Goal: Information Seeking & Learning: Learn about a topic

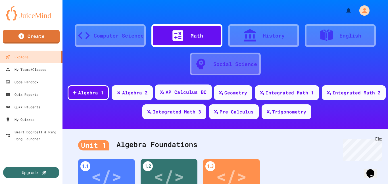
click at [168, 94] on div "AP Calculus BC" at bounding box center [183, 91] width 57 height 15
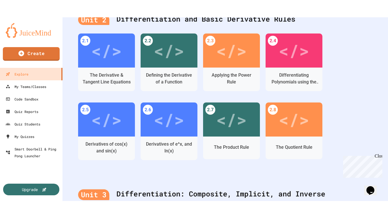
scroll to position [434, 0]
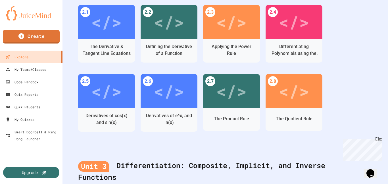
click at [230, 95] on div "</>" at bounding box center [231, 91] width 31 height 26
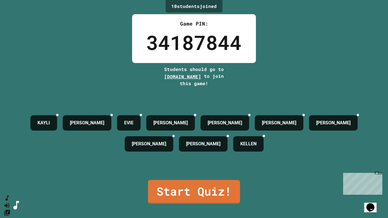
click at [199, 184] on link "Start Quiz!" at bounding box center [194, 192] width 92 height 24
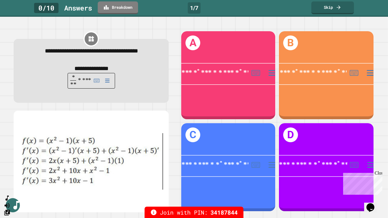
click at [379, 173] on div "Close" at bounding box center [378, 174] width 7 height 7
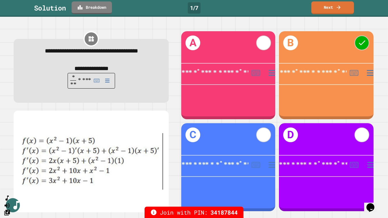
click at [341, 11] on link "Next" at bounding box center [332, 7] width 43 height 13
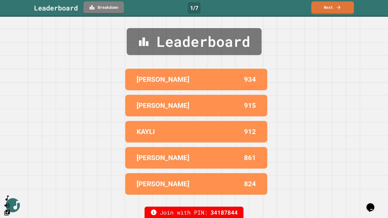
click at [327, 5] on link "Next" at bounding box center [332, 7] width 43 height 13
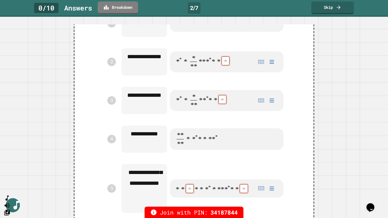
scroll to position [157, 0]
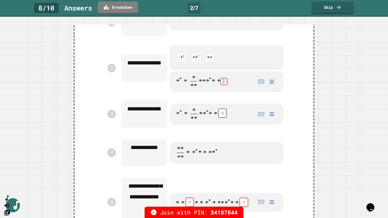
click at [209, 63] on div at bounding box center [209, 58] width 11 height 10
type textarea "*"
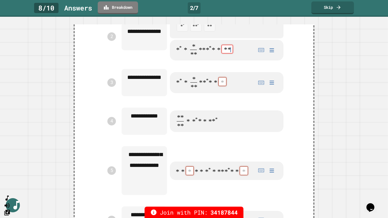
scroll to position [191, 0]
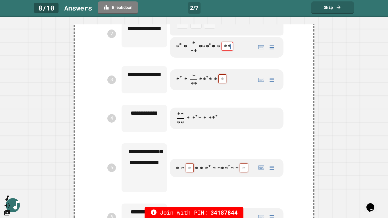
type math-field "**********"
click at [219, 90] on math-field "**********" at bounding box center [227, 79] width 114 height 21
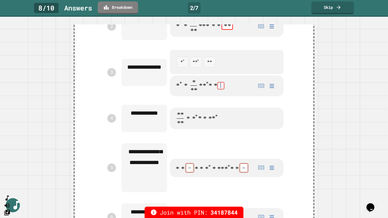
click at [183, 67] on div at bounding box center [182, 62] width 11 height 10
type textarea "*"
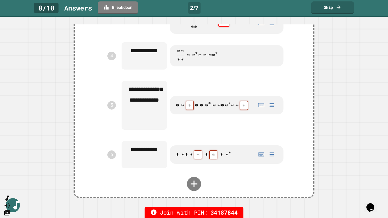
type math-field "**********"
click at [189, 114] on math-field "**********" at bounding box center [227, 105] width 114 height 18
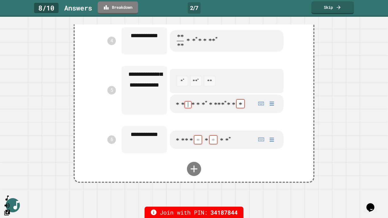
scroll to position [247, 0]
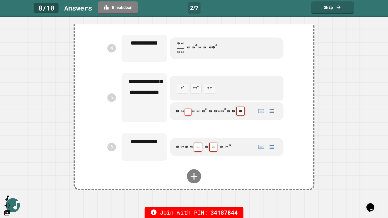
click at [211, 93] on div at bounding box center [209, 89] width 11 height 10
click at [182, 93] on div at bounding box center [182, 89] width 11 height 10
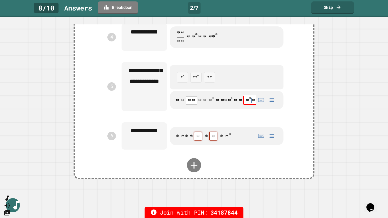
scroll to position [290, 0]
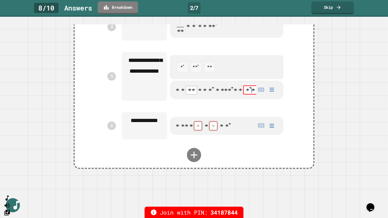
type textarea "*"
type math-field "**********"
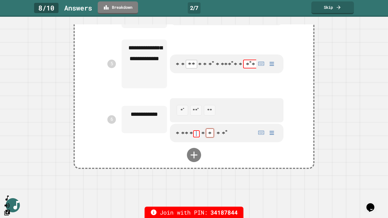
click at [181, 115] on div at bounding box center [182, 110] width 11 height 10
click at [196, 115] on div at bounding box center [196, 110] width 11 height 10
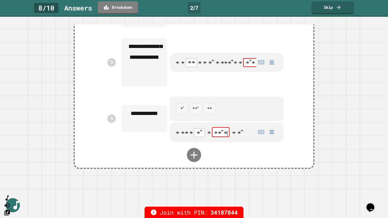
type textarea "*"
type math-field "**********"
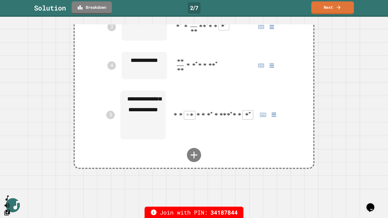
scroll to position [251, 0]
click at [338, 5] on icon at bounding box center [339, 8] width 6 height 6
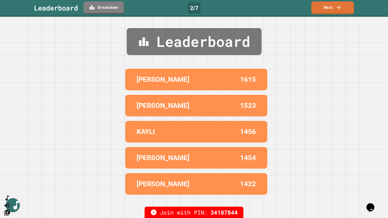
click at [340, 11] on link "Next" at bounding box center [332, 7] width 43 height 13
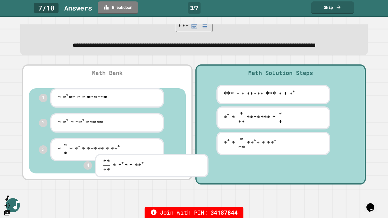
scroll to position [45, 0]
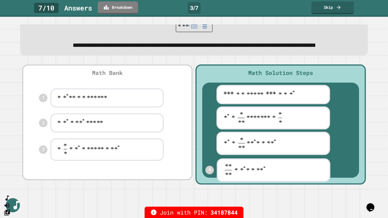
drag, startPoint x: 99, startPoint y: 169, endPoint x: 300, endPoint y: 169, distance: 200.3
click at [300, 169] on div "**********" at bounding box center [194, 124] width 347 height 123
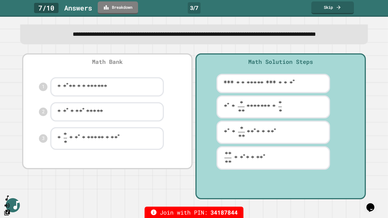
scroll to position [57, 0]
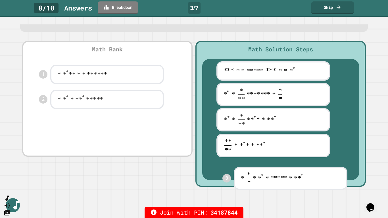
drag, startPoint x: 79, startPoint y: 136, endPoint x: 278, endPoint y: 183, distance: 204.1
click at [278, 183] on div "**********" at bounding box center [194, 113] width 347 height 149
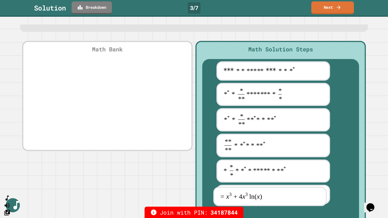
drag, startPoint x: 86, startPoint y: 111, endPoint x: 259, endPoint y: 203, distance: 194.8
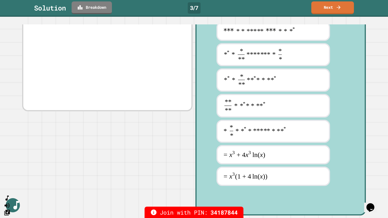
scroll to position [97, 0]
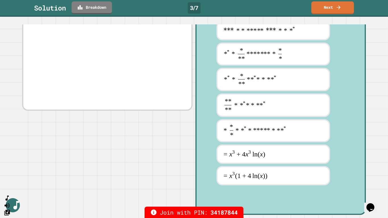
click at [209, 89] on div "**********" at bounding box center [273, 79] width 142 height 23
click at [209, 87] on div "**********" at bounding box center [273, 79] width 142 height 23
click at [210, 88] on div "**********" at bounding box center [273, 79] width 142 height 23
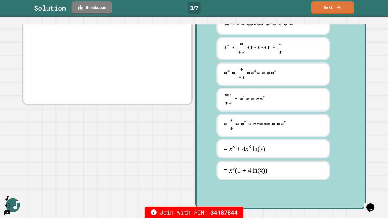
scroll to position [102, 0]
click at [217, 137] on div at bounding box center [273, 125] width 114 height 23
click at [211, 137] on div "**********" at bounding box center [273, 125] width 142 height 23
click at [210, 137] on div "**********" at bounding box center [273, 125] width 142 height 23
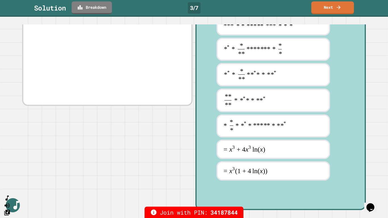
click at [211, 137] on div "**********" at bounding box center [273, 125] width 142 height 23
click at [212, 137] on div "**********" at bounding box center [273, 125] width 142 height 23
click at [211, 181] on div "= x^3(1 + 4\ln(x))" at bounding box center [273, 170] width 142 height 19
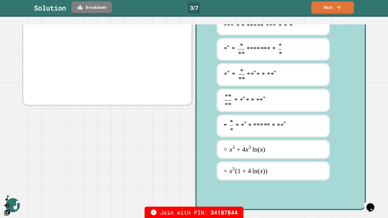
click at [211, 181] on div "= x^3(1 + 4\ln(x))" at bounding box center [273, 170] width 142 height 19
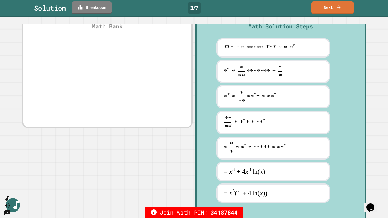
scroll to position [0, 0]
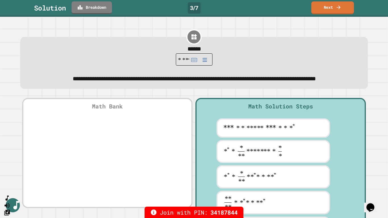
click at [317, 9] on link "Next" at bounding box center [332, 7] width 43 height 13
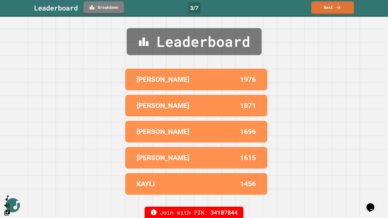
click at [316, 9] on link "Next" at bounding box center [332, 7] width 43 height 13
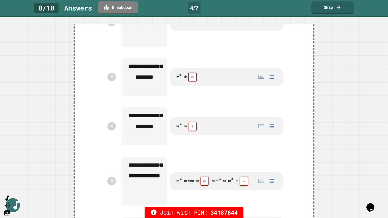
scroll to position [175, 0]
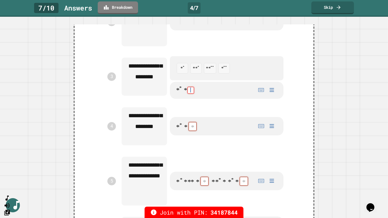
click at [182, 73] on div at bounding box center [182, 68] width 11 height 10
type textarea "*"
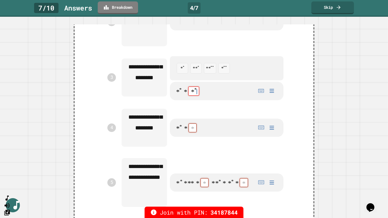
type math-field "**********"
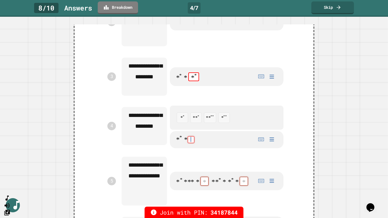
click at [183, 123] on div at bounding box center [182, 118] width 11 height 10
type textarea "*"
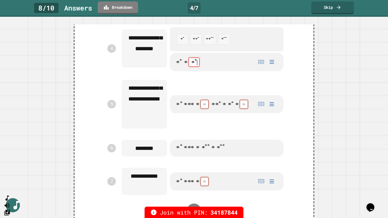
scroll to position [254, 0]
type math-field "**********"
click at [202, 113] on math-field "**********" at bounding box center [227, 104] width 114 height 18
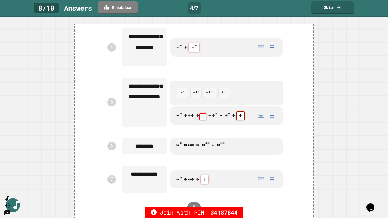
click at [181, 98] on div at bounding box center [182, 93] width 11 height 10
type textarea "*"
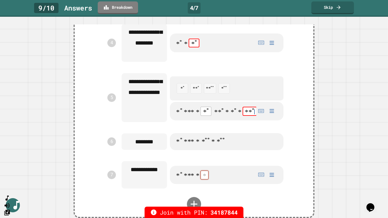
scroll to position [264, 0]
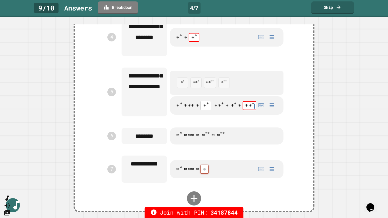
type math-field "**********"
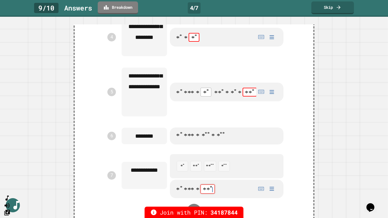
click at [211, 171] on div at bounding box center [210, 166] width 12 height 10
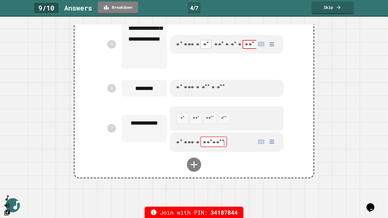
scroll to position [314, 0]
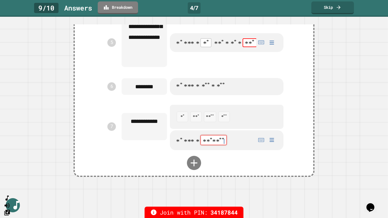
click at [196, 90] on span "*" at bounding box center [197, 86] width 3 height 7
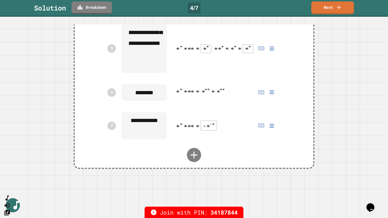
click at [210, 162] on div at bounding box center [193, 155] width 227 height 14
click at [205, 132] on span "* * * * * * * * * *" at bounding box center [197, 127] width 42 height 9
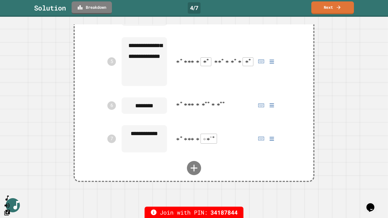
scroll to position [300, 0]
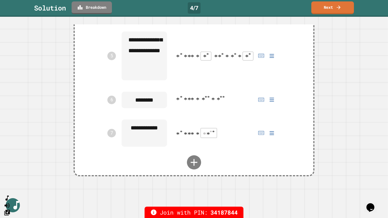
click at [203, 61] on span "*" at bounding box center [204, 56] width 3 height 7
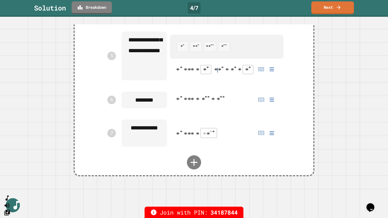
click at [215, 72] on math-field "**********" at bounding box center [227, 69] width 114 height 18
click at [227, 74] on span "* * * * * * * * * * * * * * * * *" at bounding box center [215, 70] width 79 height 8
click at [248, 74] on span "*" at bounding box center [249, 69] width 3 height 7
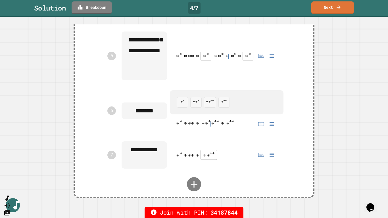
click at [213, 107] on div at bounding box center [210, 102] width 12 height 10
click at [148, 120] on div "********" at bounding box center [144, 111] width 51 height 22
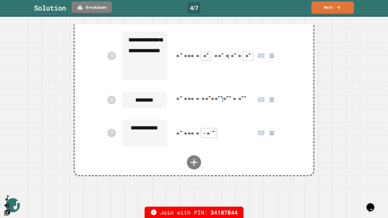
click at [344, 5] on link "Next" at bounding box center [332, 7] width 43 height 13
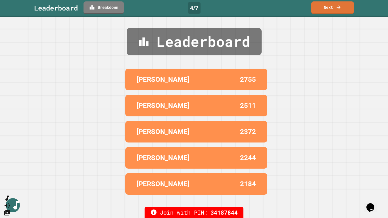
click at [333, 12] on link "Next" at bounding box center [332, 7] width 43 height 13
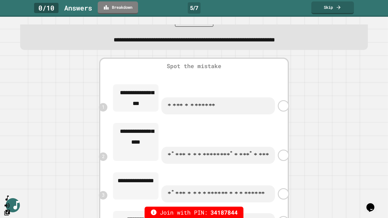
click at [45, 181] on div "**********" at bounding box center [194, 176] width 348 height 236
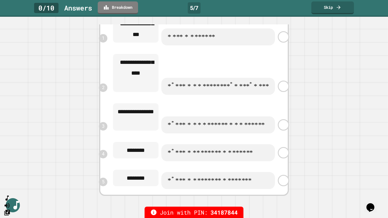
scroll to position [108, 0]
click at [227, 130] on span "* * * * * * * * * *** * * * * * * *** * * *" at bounding box center [218, 124] width 102 height 9
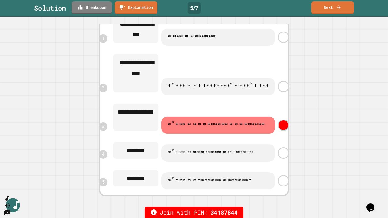
click at [234, 129] on span "*" at bounding box center [235, 124] width 3 height 7
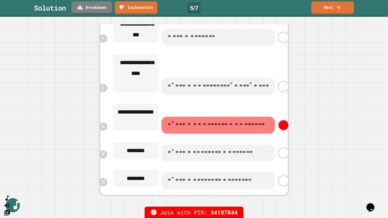
click at [228, 91] on span "* * * * * * * * * *** * * * * * * * * * * * *** * * *" at bounding box center [223, 86] width 112 height 8
click at [234, 129] on span "*" at bounding box center [235, 124] width 3 height 7
click at [321, 7] on link "Next" at bounding box center [332, 7] width 43 height 13
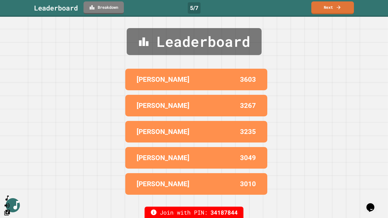
click at [318, 7] on link "Next" at bounding box center [332, 7] width 43 height 13
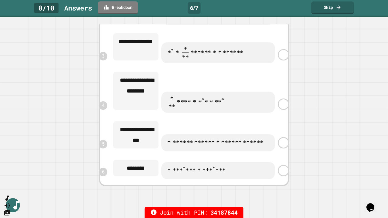
scroll to position [188, 0]
click at [281, 148] on link at bounding box center [283, 143] width 11 height 11
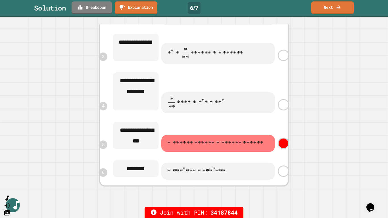
click at [321, 7] on link "Next" at bounding box center [332, 7] width 43 height 13
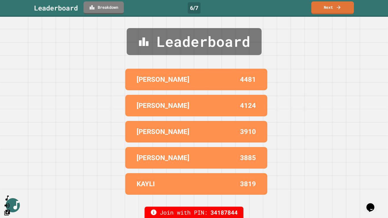
click at [319, 8] on link "Next" at bounding box center [332, 7] width 43 height 13
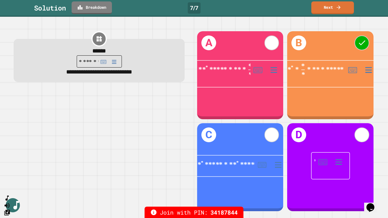
click at [321, 8] on link "Next" at bounding box center [332, 7] width 43 height 13
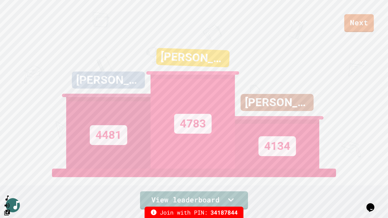
click at [186, 184] on link "View leaderboard" at bounding box center [194, 200] width 108 height 18
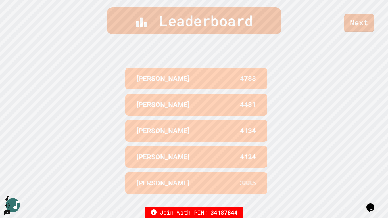
scroll to position [234, 0]
click at [351, 24] on link "Next" at bounding box center [359, 23] width 30 height 18
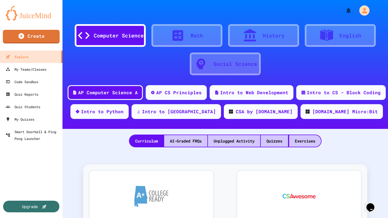
click at [197, 36] on div "Math" at bounding box center [197, 36] width 13 height 8
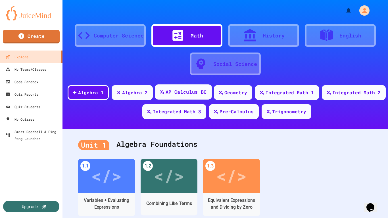
click at [184, 94] on div "AP Calculus BC" at bounding box center [186, 92] width 41 height 7
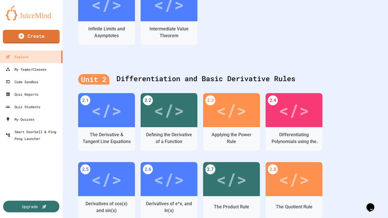
scroll to position [373, 0]
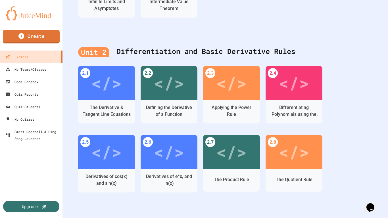
click at [302, 165] on div "</>" at bounding box center [294, 152] width 31 height 26
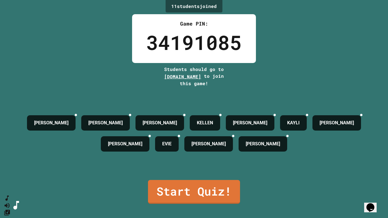
click at [201, 184] on link "Start Quiz!" at bounding box center [194, 192] width 92 height 24
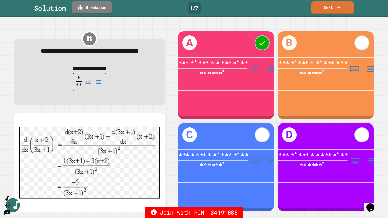
click at [99, 8] on link "Breakdown" at bounding box center [92, 7] width 40 height 13
click at [321, 10] on link "Next" at bounding box center [332, 7] width 43 height 13
click at [318, 8] on link "Next" at bounding box center [332, 8] width 43 height 12
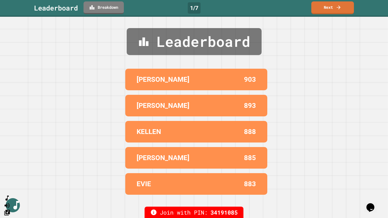
click at [314, 12] on link "Next" at bounding box center [332, 7] width 43 height 13
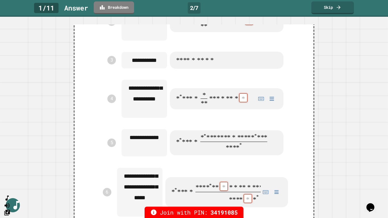
scroll to position [205, 0]
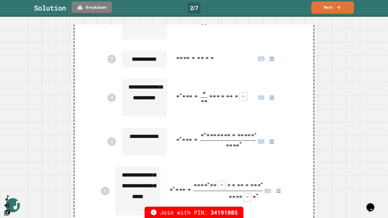
click at [239, 27] on span "* * * * * * * * * * * * * * * * * * * * * * *" at bounding box center [223, 20] width 95 height 13
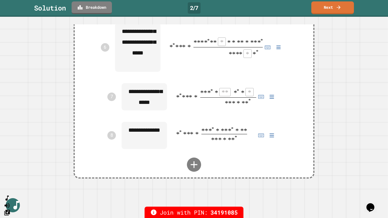
scroll to position [351, 0]
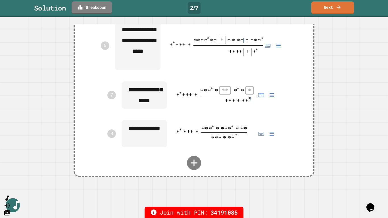
click at [251, 105] on span at bounding box center [238, 101] width 76 height 7
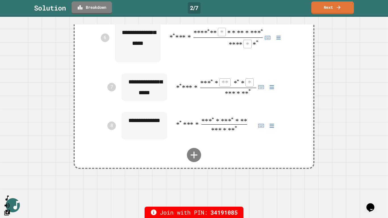
scroll to position [361, 0]
click at [318, 8] on link "Next" at bounding box center [332, 7] width 43 height 13
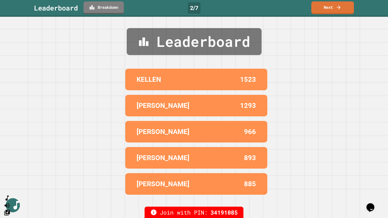
click at [316, 9] on link "Next" at bounding box center [332, 7] width 43 height 13
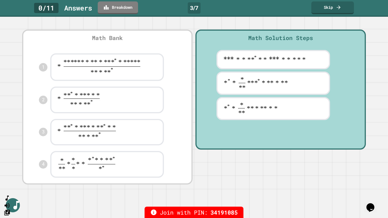
scroll to position [86, 0]
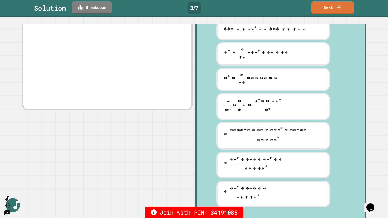
scroll to position [105, 0]
click at [208, 91] on div "**********" at bounding box center [273, 78] width 142 height 23
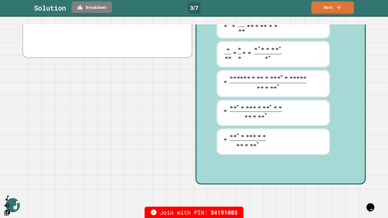
scroll to position [165, 0]
click at [247, 85] on div at bounding box center [273, 84] width 114 height 28
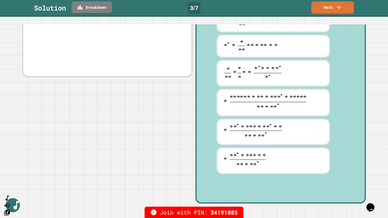
click at [235, 84] on div at bounding box center [273, 73] width 114 height 27
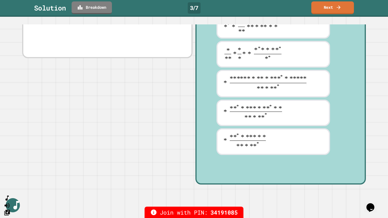
scroll to position [159, 0]
click at [316, 5] on link "Next" at bounding box center [332, 7] width 43 height 13
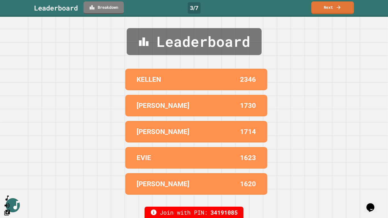
click at [316, 11] on link "Next" at bounding box center [332, 7] width 43 height 13
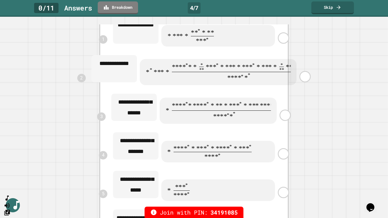
scroll to position [112, 0]
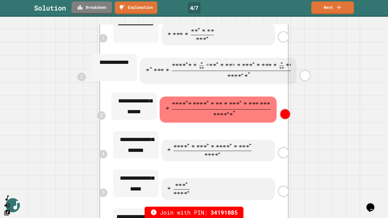
click at [325, 8] on link "Next" at bounding box center [332, 7] width 43 height 13
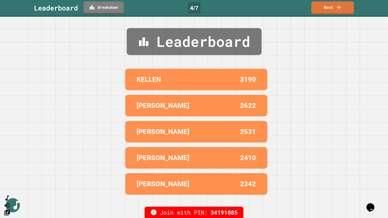
click at [314, 11] on link "Next" at bounding box center [332, 7] width 43 height 13
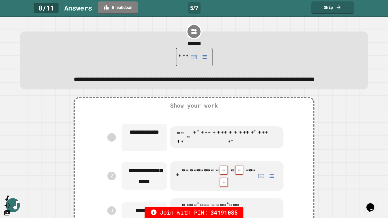
scroll to position [7, 0]
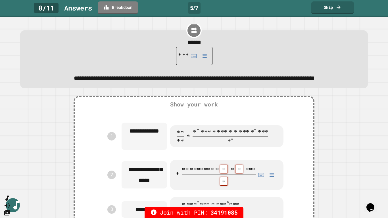
click at [327, 10] on link "Skip" at bounding box center [332, 7] width 43 height 13
type textarea "*"
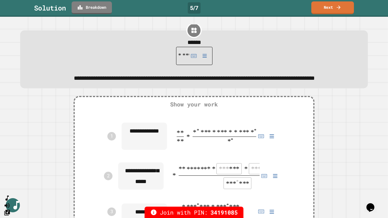
click at [317, 11] on link "Next" at bounding box center [332, 7] width 43 height 13
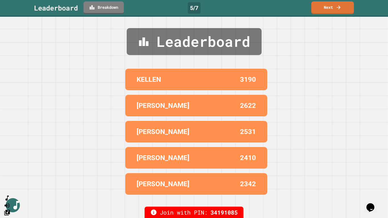
click at [315, 11] on link "Next" at bounding box center [332, 7] width 43 height 13
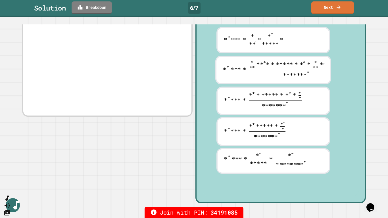
scroll to position [97, 0]
click at [320, 8] on link "Next" at bounding box center [332, 7] width 43 height 13
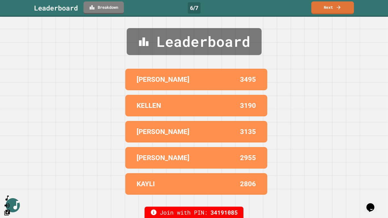
click at [325, 7] on link "Next" at bounding box center [332, 7] width 43 height 13
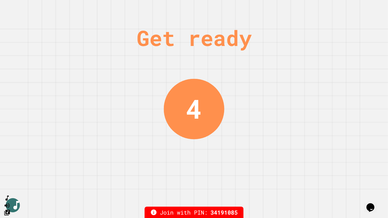
click at [386, 23] on div "Get ready 4" at bounding box center [194, 109] width 388 height 218
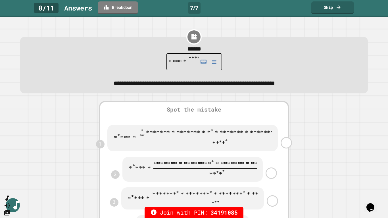
click at [342, 9] on link "Skip" at bounding box center [332, 7] width 43 height 13
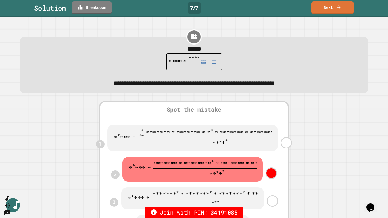
click at [329, 9] on link "Next" at bounding box center [332, 7] width 43 height 13
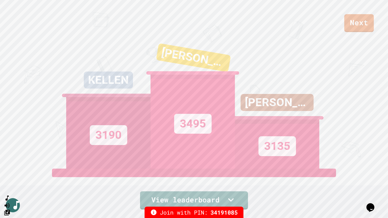
click at [209, 184] on link "View leaderboard" at bounding box center [194, 200] width 108 height 18
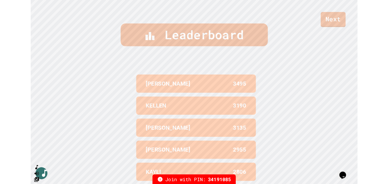
scroll to position [218, 0]
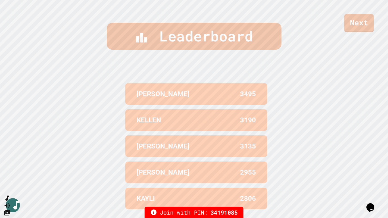
click at [368, 20] on link "Next" at bounding box center [359, 23] width 30 height 18
